Goal: Task Accomplishment & Management: Use online tool/utility

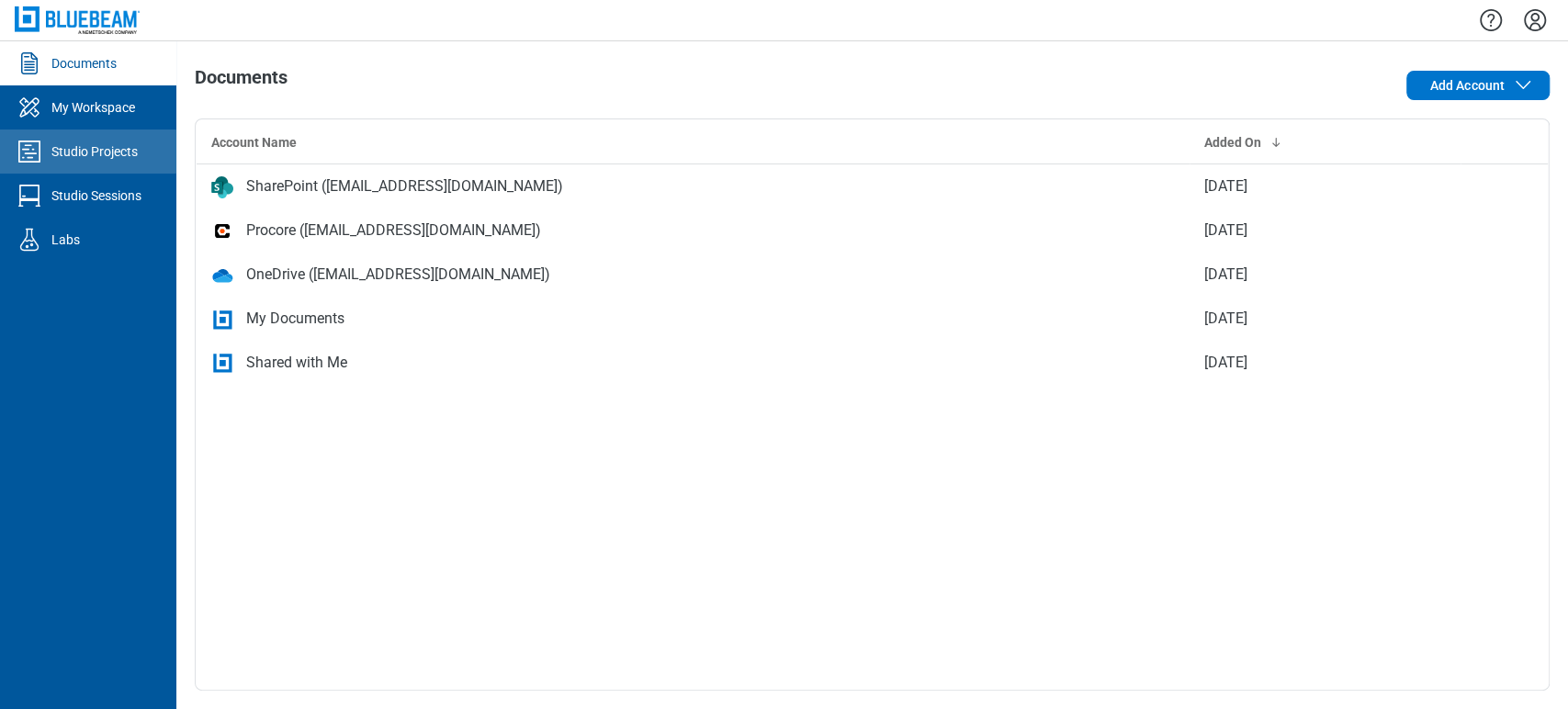
click at [80, 147] on div "Studio Projects" at bounding box center [94, 151] width 86 height 19
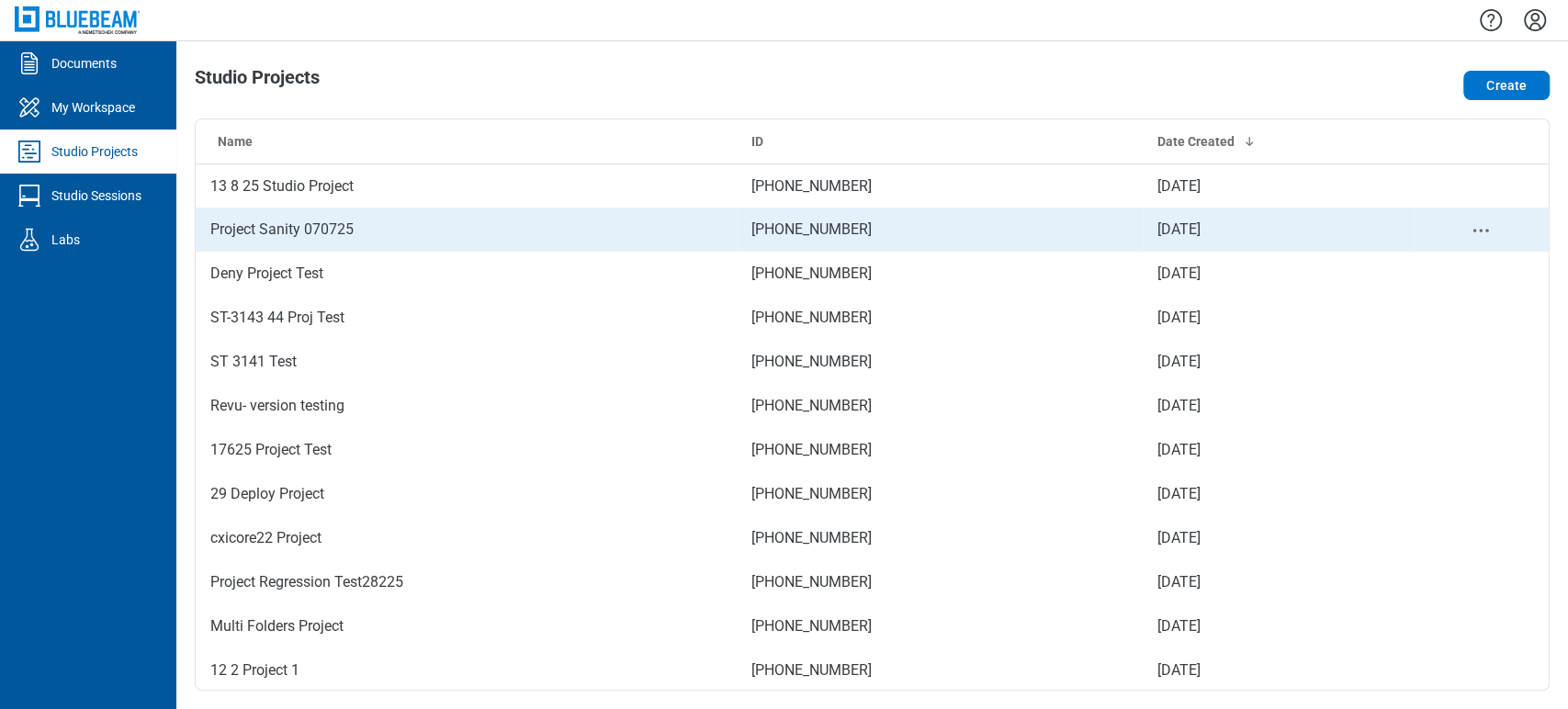
click at [242, 212] on td "Project Sanity 070725" at bounding box center [466, 229] width 541 height 44
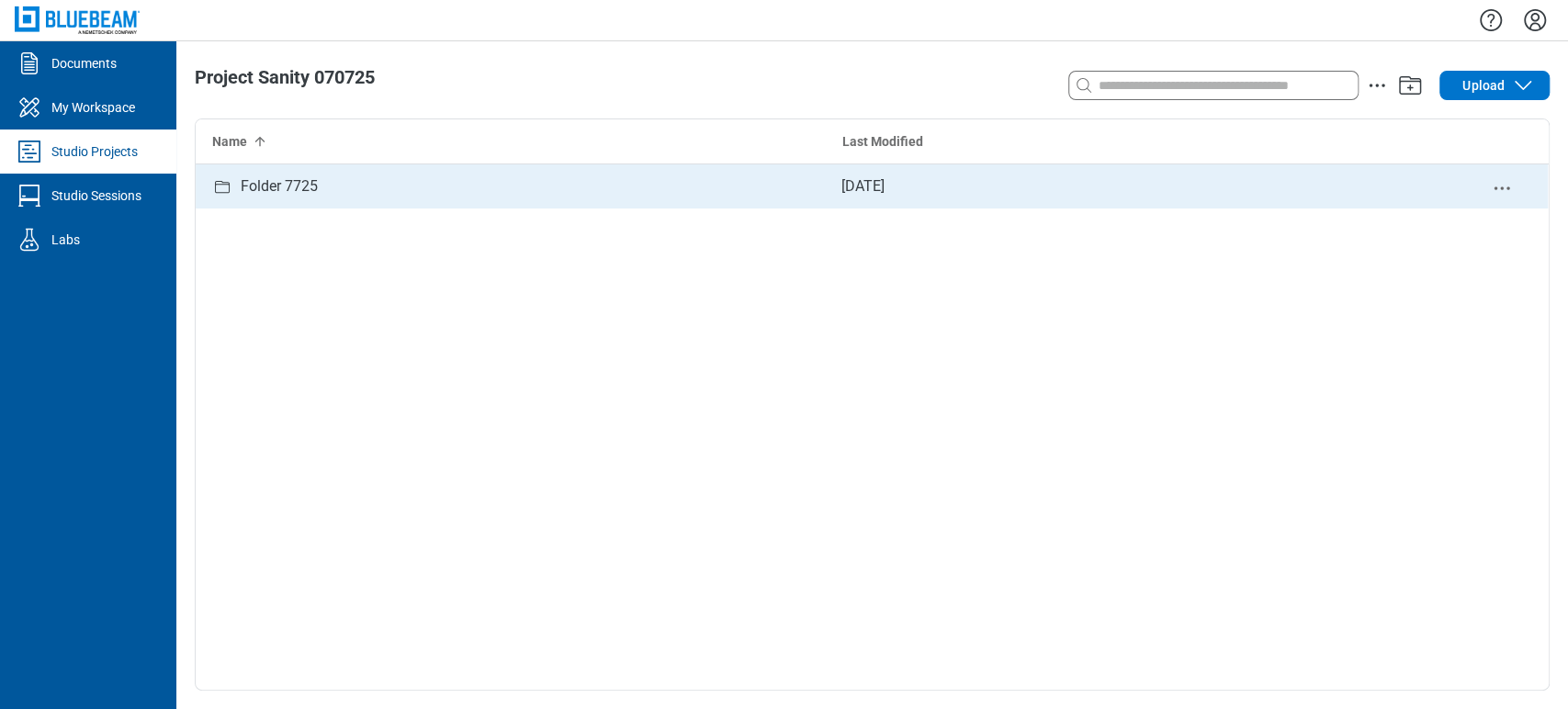
click at [251, 184] on div "Folder 7725" at bounding box center [279, 186] width 77 height 37
click at [307, 191] on div "aafile.pdf" at bounding box center [510, 186] width 630 height 44
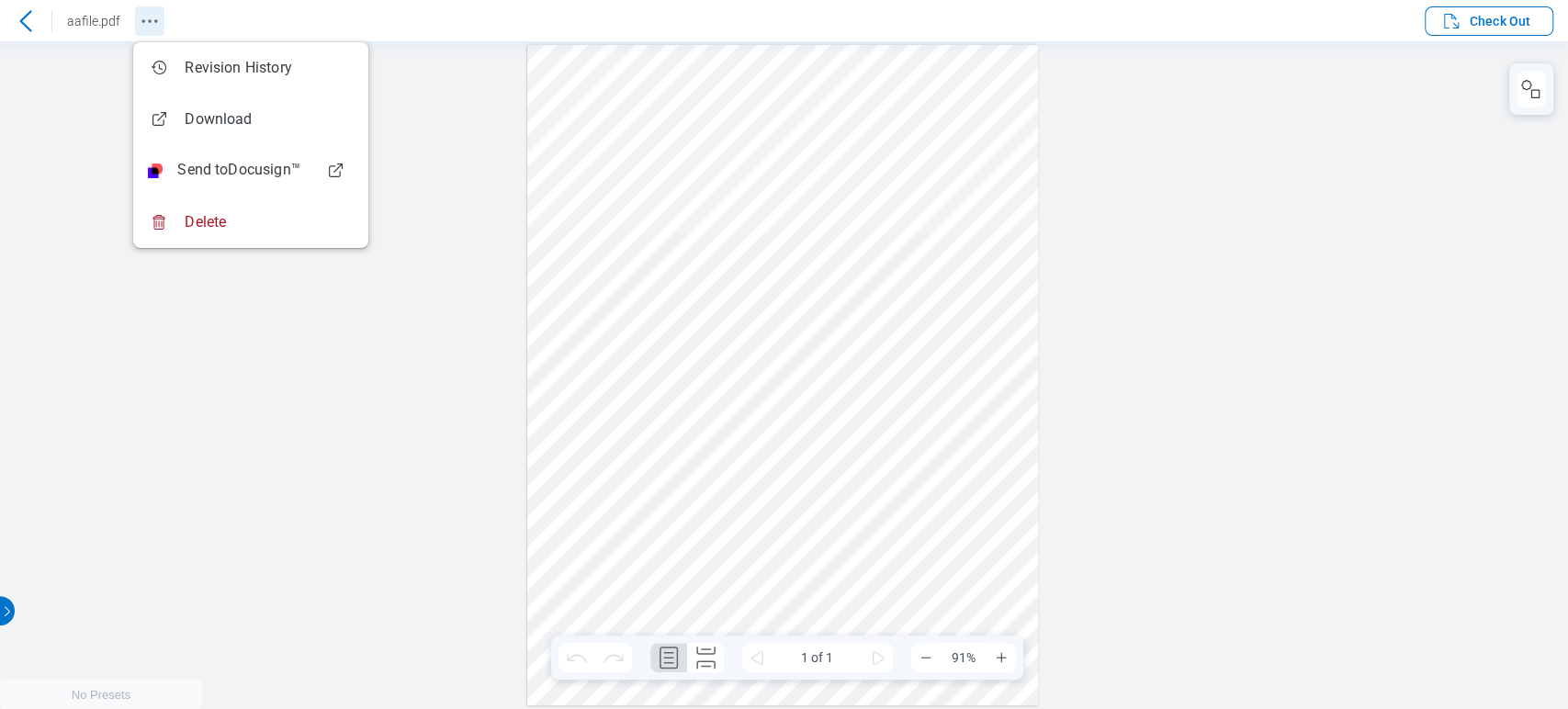
click at [138, 14] on icon "Revision History" at bounding box center [149, 21] width 22 height 22
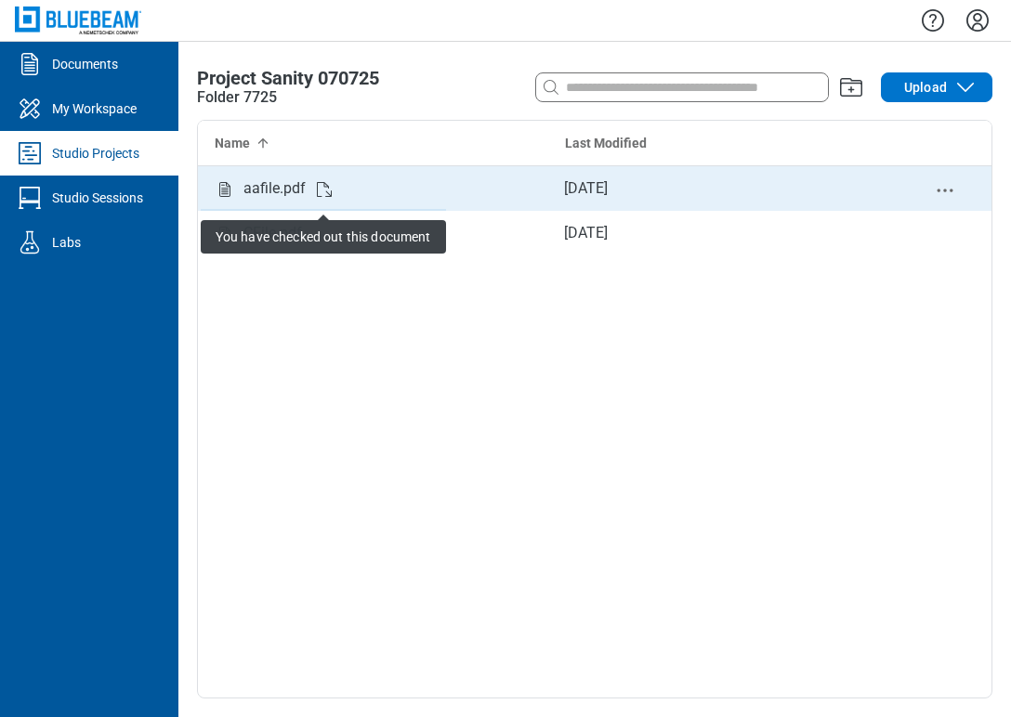
click at [327, 186] on icon at bounding box center [324, 189] width 15 height 15
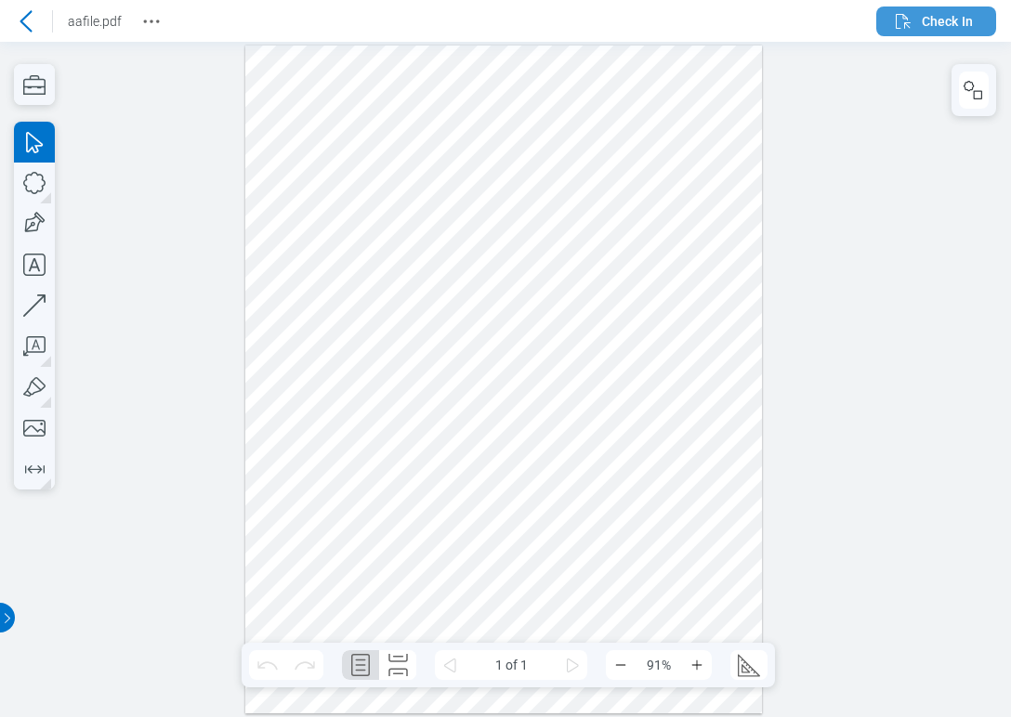
click at [931, 21] on span "Check In" at bounding box center [947, 21] width 51 height 19
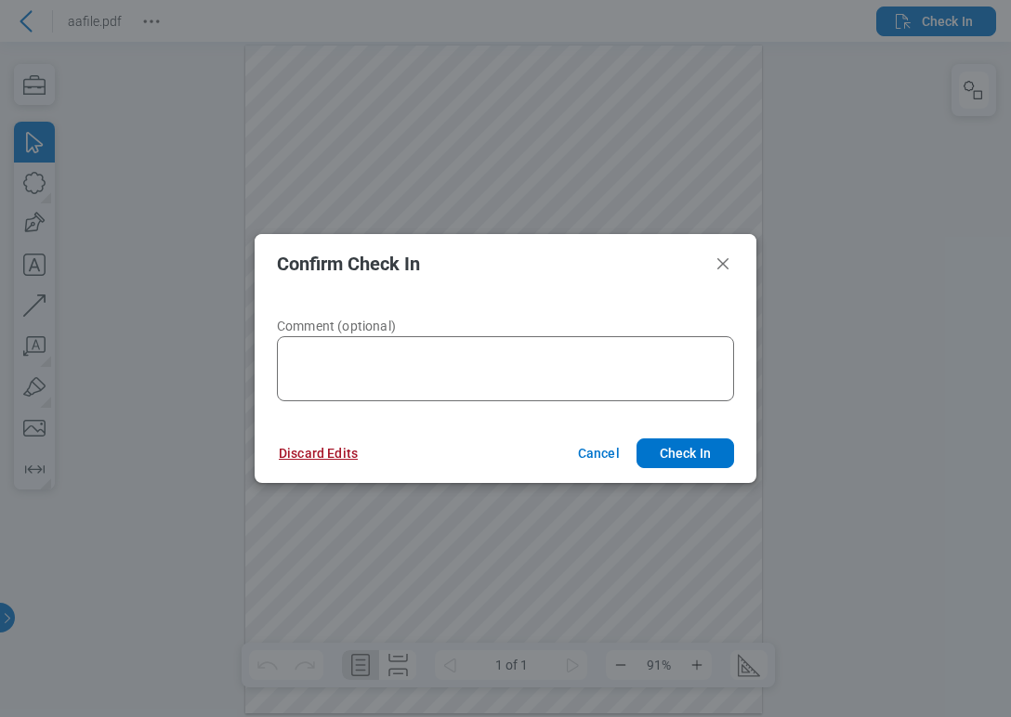
click at [316, 461] on button "Discard Edits" at bounding box center [318, 454] width 124 height 30
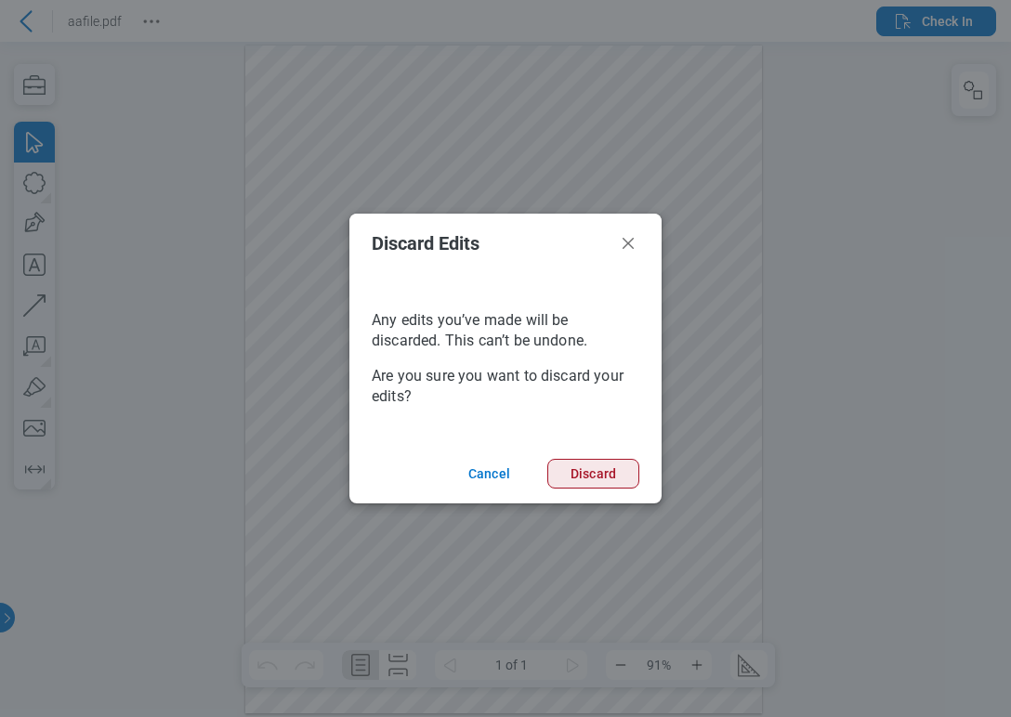
click at [610, 472] on button "Discard" at bounding box center [593, 474] width 92 height 30
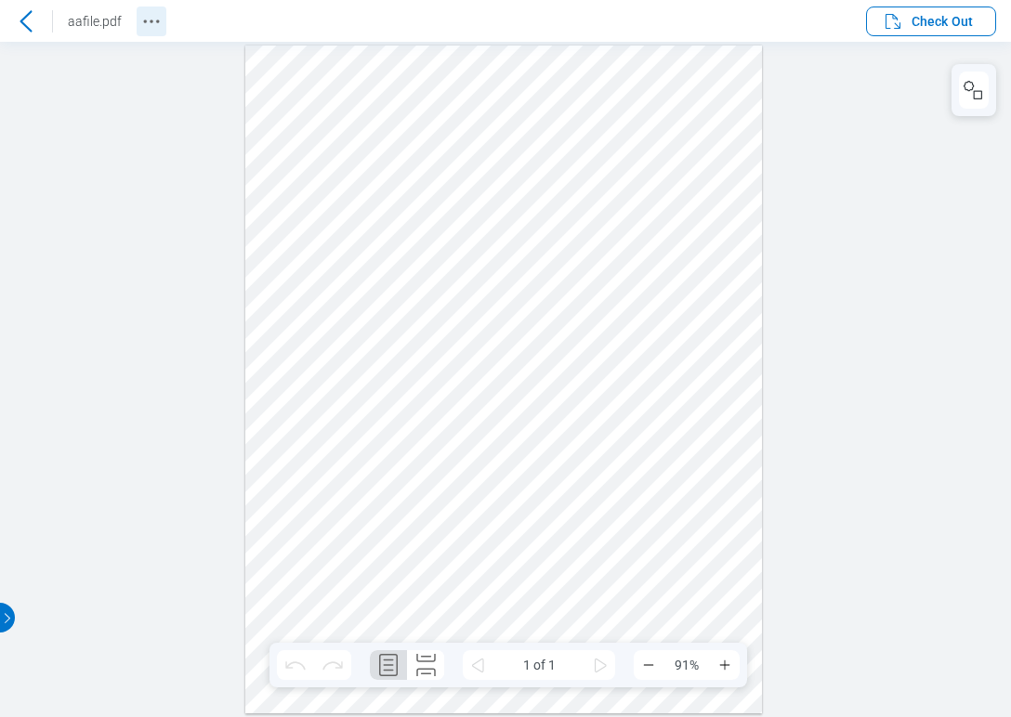
click at [155, 15] on icon "Revision History" at bounding box center [151, 21] width 22 height 22
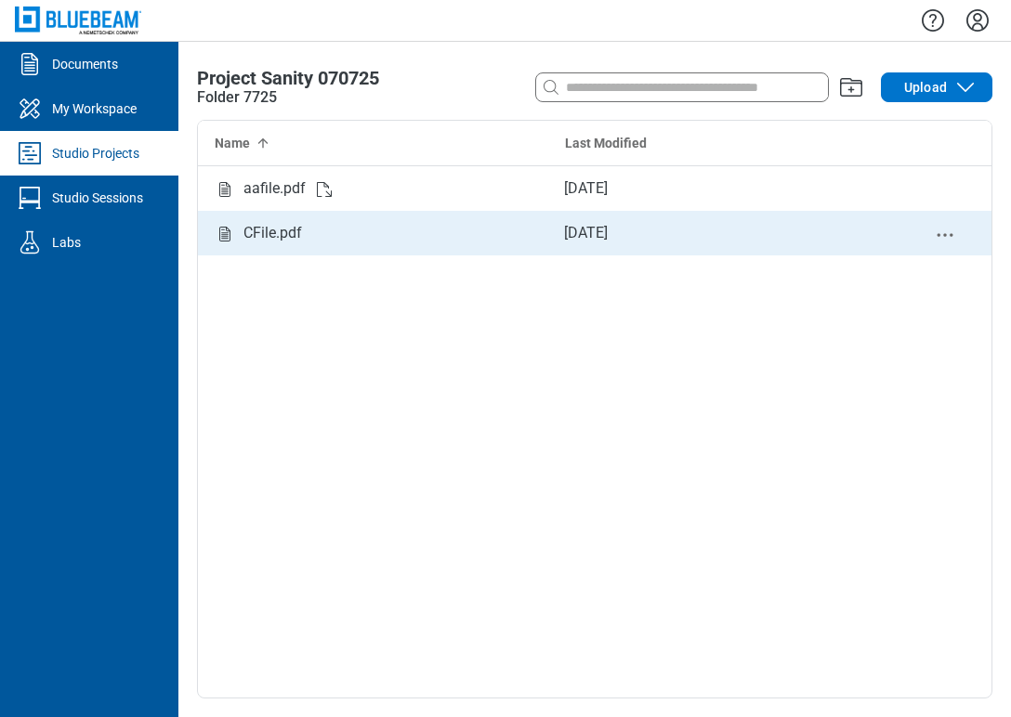
click at [258, 230] on div "CFile.pdf" at bounding box center [272, 233] width 59 height 37
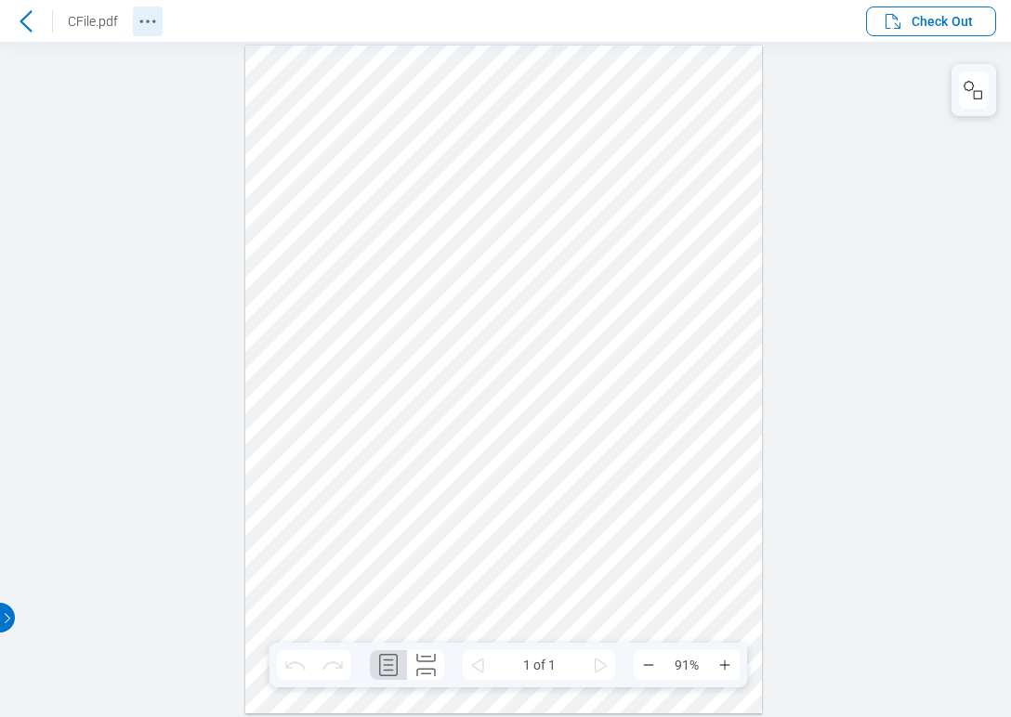
click at [146, 24] on icon "Revision History" at bounding box center [148, 21] width 22 height 22
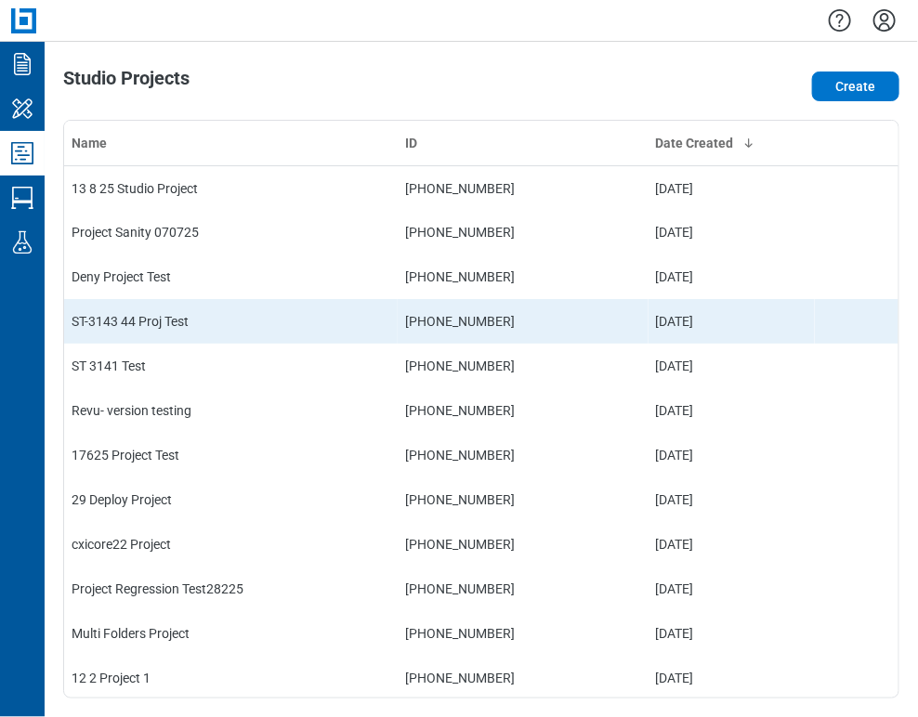
click at [218, 305] on td "ST-3143 44 Proj Test" at bounding box center [231, 321] width 334 height 45
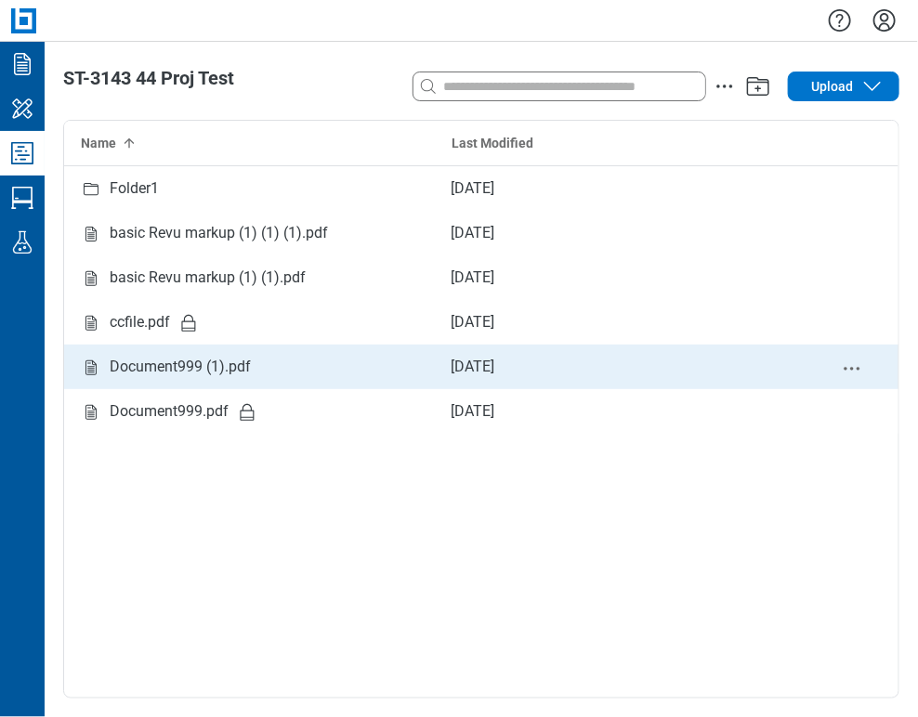
click at [142, 374] on div "Document999 (1).pdf" at bounding box center [180, 366] width 141 height 37
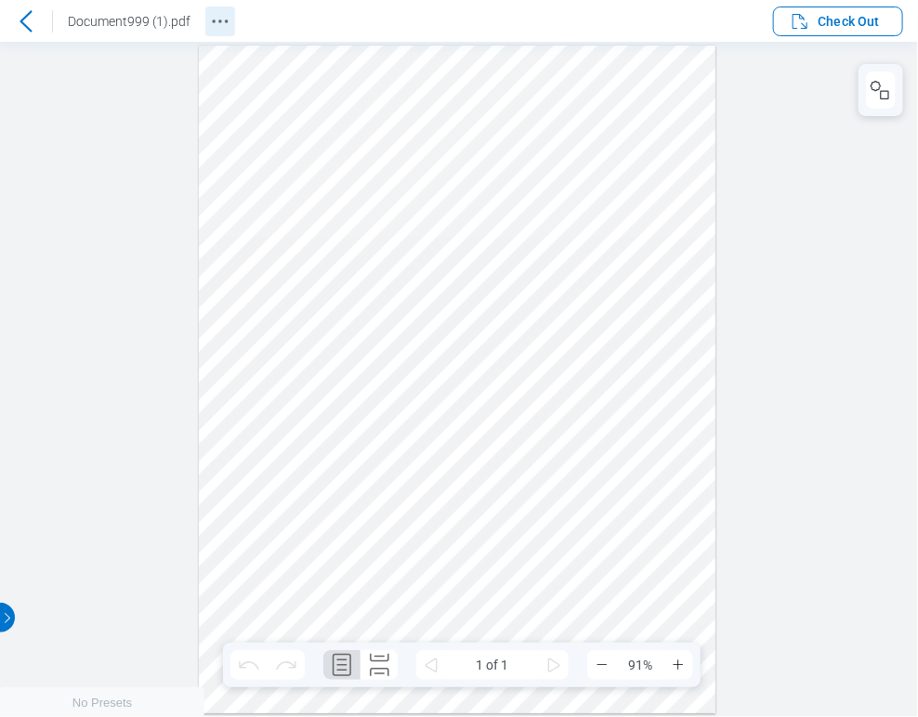
click at [209, 20] on icon "Revision History" at bounding box center [220, 21] width 22 height 22
